Goal: Task Accomplishment & Management: Complete application form

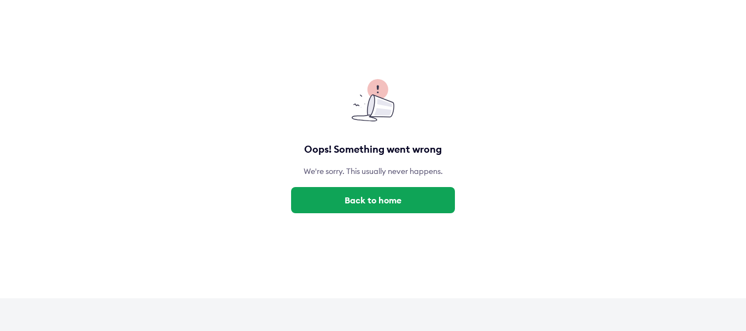
click at [348, 168] on div "We're sorry. This usually never happens." at bounding box center [373, 172] width 183 height 10
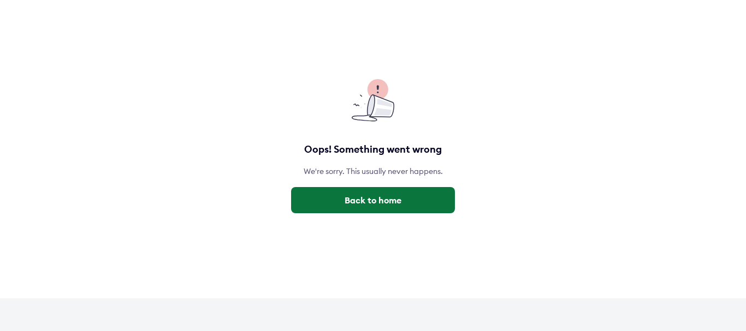
click at [360, 202] on button "Back to home" at bounding box center [373, 200] width 164 height 26
